Goal: Transaction & Acquisition: Purchase product/service

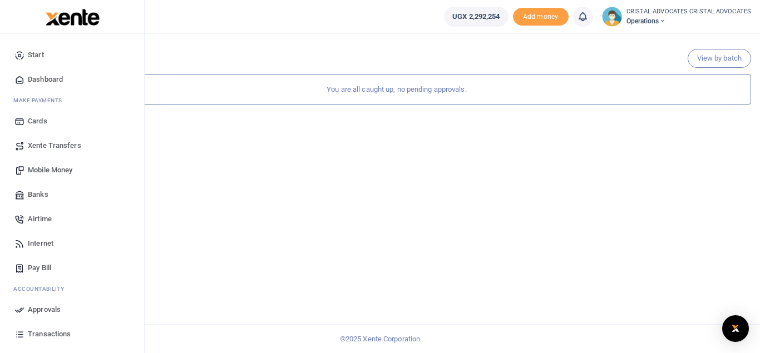
click at [50, 332] on span "Transactions" at bounding box center [49, 334] width 43 height 11
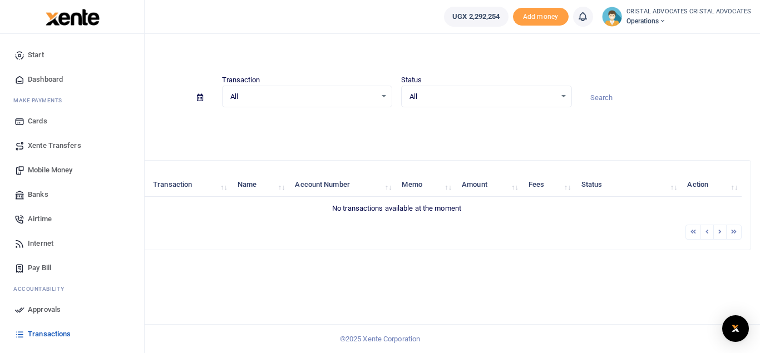
click at [46, 312] on span "Approvals" at bounding box center [44, 309] width 33 height 11
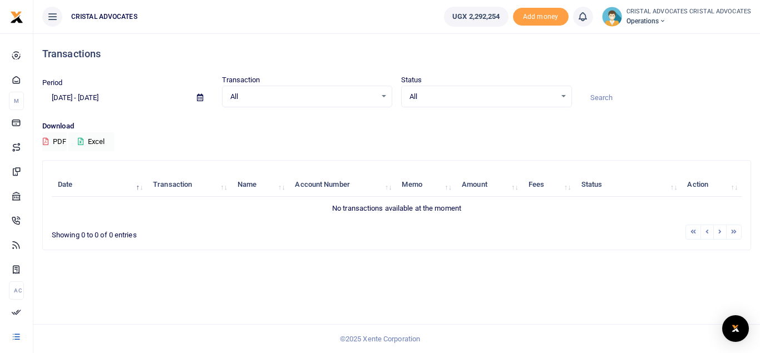
click at [692, 229] on li at bounding box center [693, 232] width 16 height 15
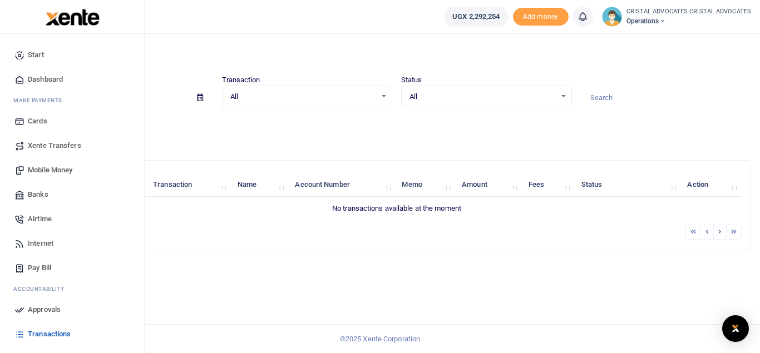
click at [49, 309] on span "Approvals" at bounding box center [44, 309] width 33 height 11
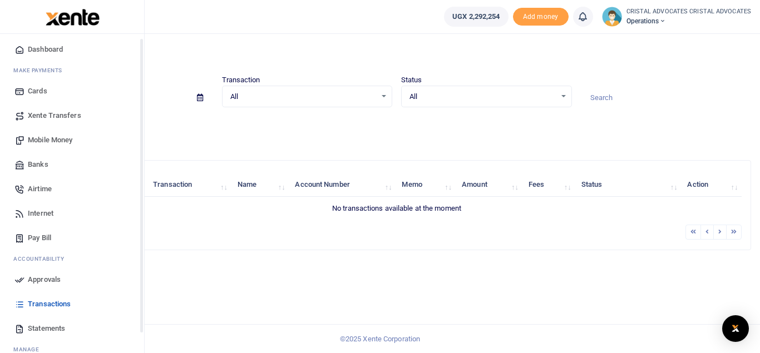
scroll to position [68, 0]
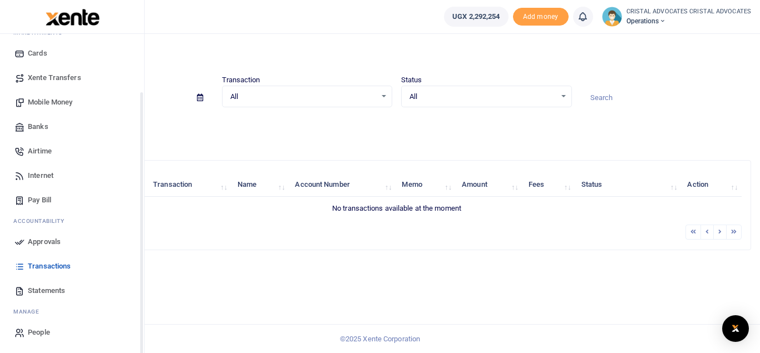
drag, startPoint x: 142, startPoint y: 240, endPoint x: 142, endPoint y: 309, distance: 69.0
click at [142, 309] on div "Start Dashboard M ake Payments Cards Xente Transfers Mobile Money Banks Airtime…" at bounding box center [72, 210] width 145 height 353
click at [52, 241] on span "Approvals" at bounding box center [44, 241] width 33 height 11
click at [60, 268] on span "Transactions" at bounding box center [49, 266] width 43 height 11
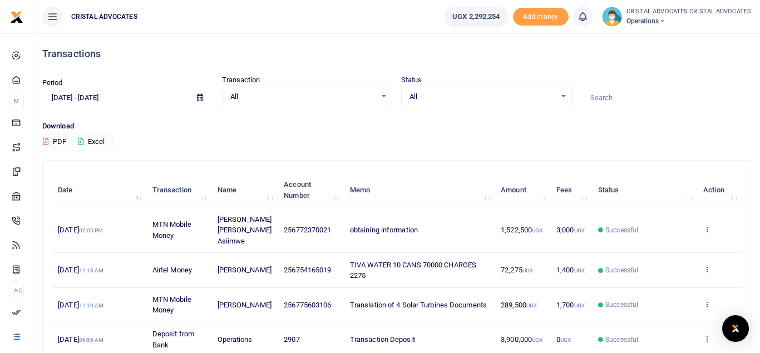
click at [384, 288] on td "Translation of 4 Solar Turbines Documents" at bounding box center [419, 305] width 151 height 34
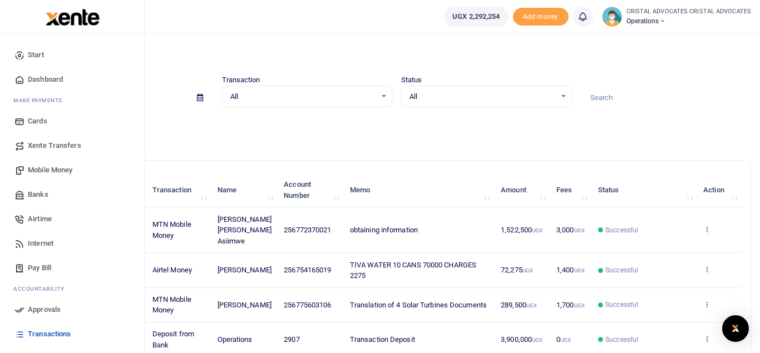
click at [51, 171] on span "Mobile Money" at bounding box center [50, 170] width 45 height 11
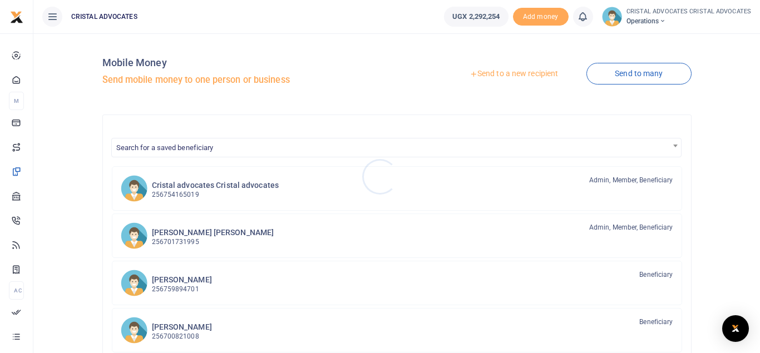
click at [238, 188] on div at bounding box center [380, 176] width 760 height 353
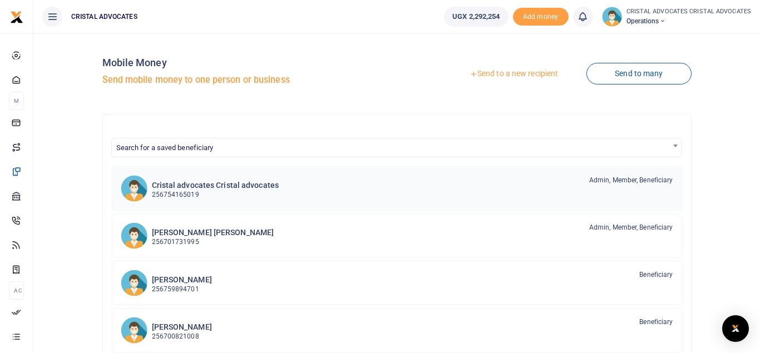
click at [238, 188] on h6 "Cristal advocates Cristal advocates" at bounding box center [215, 185] width 127 height 9
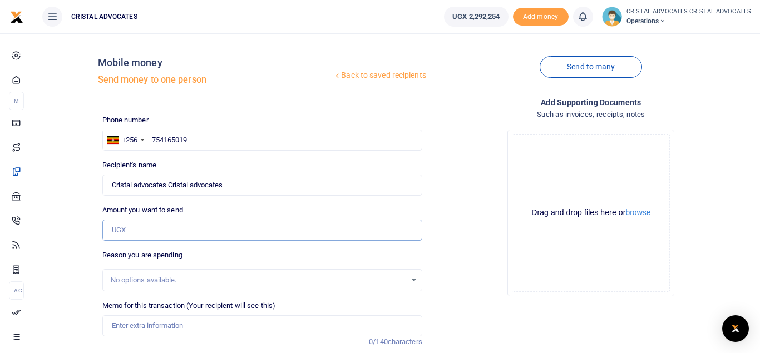
click at [144, 229] on input "Amount you want to send" at bounding box center [262, 230] width 320 height 21
type input "261,500"
click at [161, 325] on input "Memo for this transaction (Your recipient will see this)" at bounding box center [262, 325] width 320 height 21
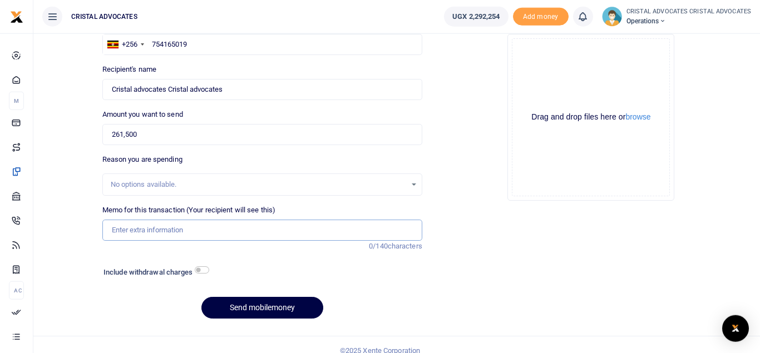
scroll to position [97, 0]
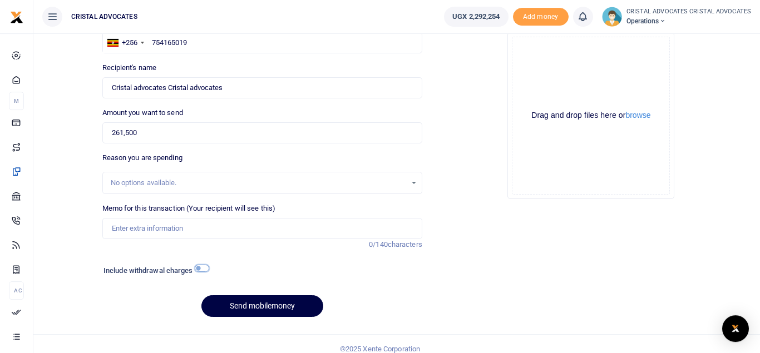
click at [200, 270] on input "checkbox" at bounding box center [202, 268] width 14 height 7
checkbox input "true"
